Goal: Task Accomplishment & Management: Manage account settings

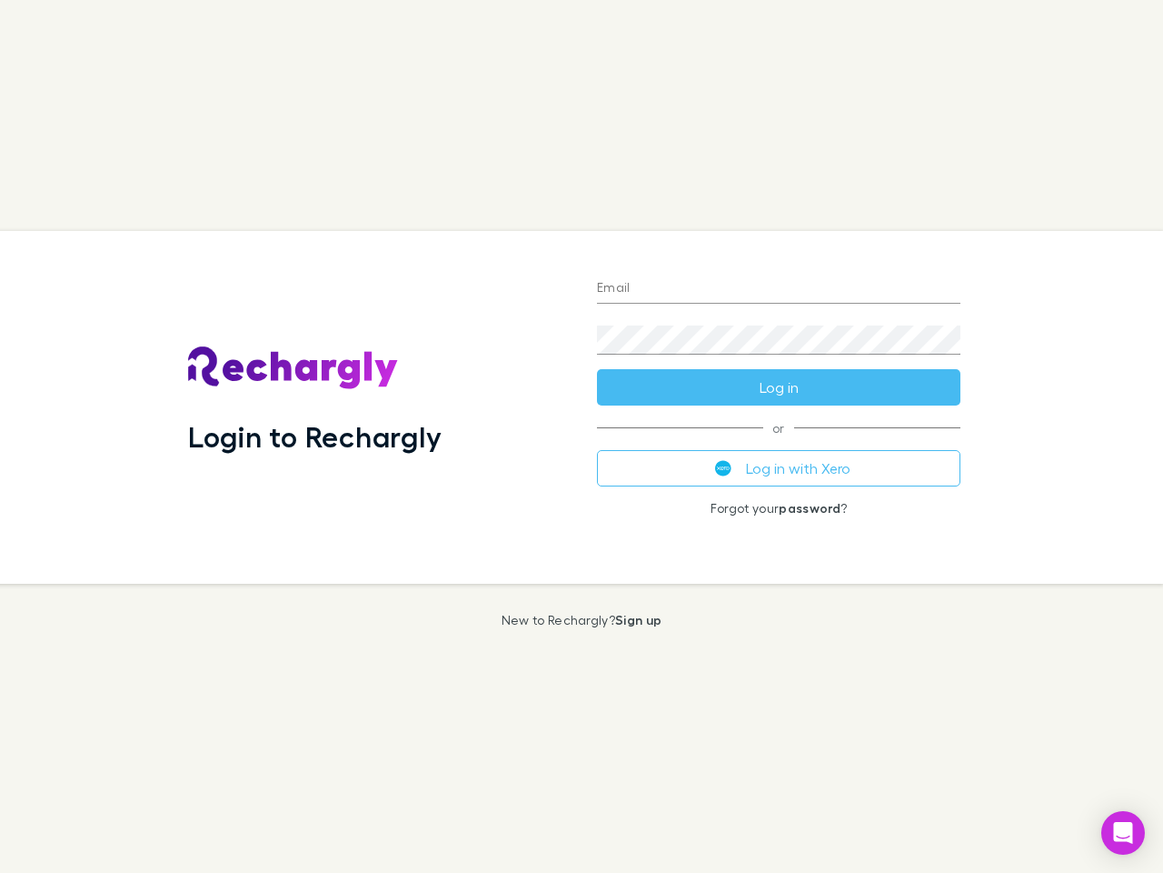
click at [582, 436] on div "Login to Rechargly" at bounding box center [378, 407] width 409 height 353
click at [779, 289] on input "Email" at bounding box center [779, 288] width 364 height 29
click at [779, 387] on button "Log in" at bounding box center [779, 387] width 364 height 36
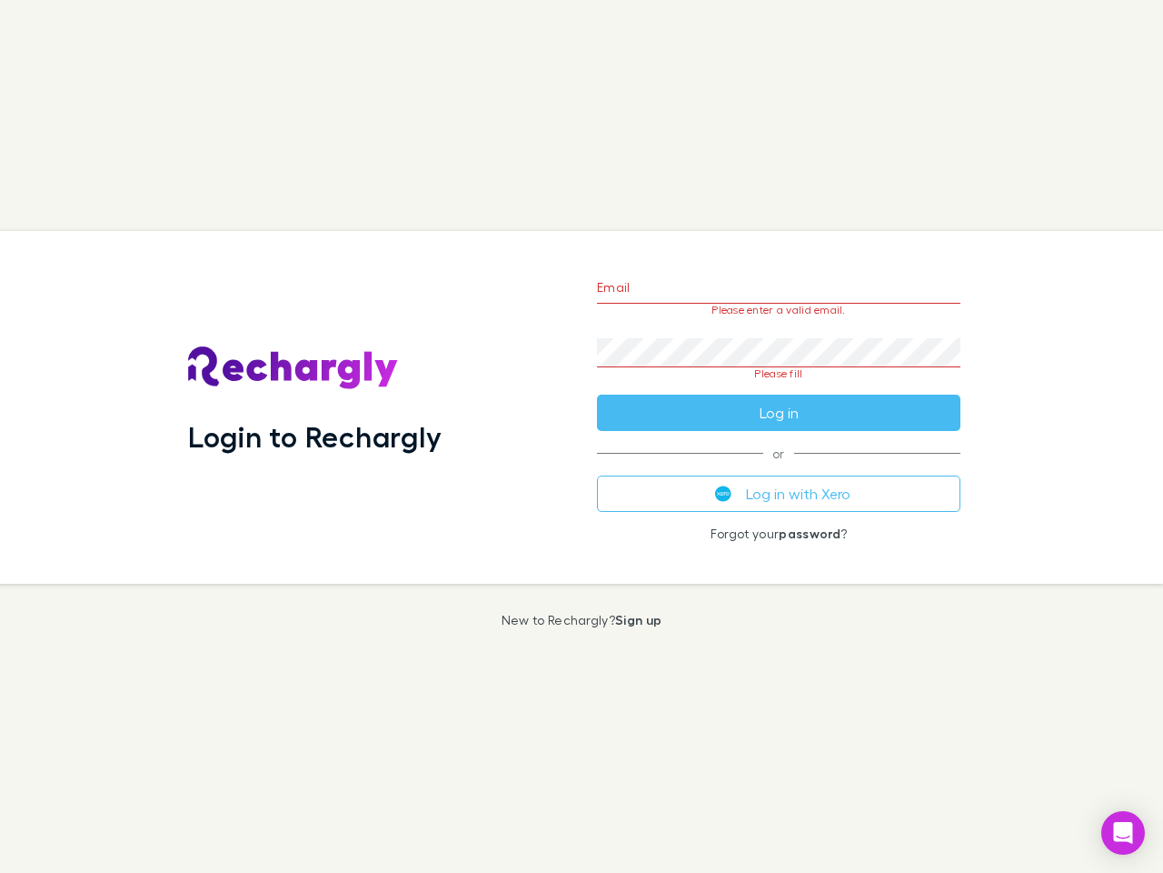
click at [779, 468] on div "Email Please enter a valid email. Password Please fill Log in or Log in with Xe…" at bounding box center [779, 407] width 393 height 353
click at [1123, 833] on icon "Open Intercom Messenger" at bounding box center [1123, 833] width 19 height 22
